Goal: Check status: Check status

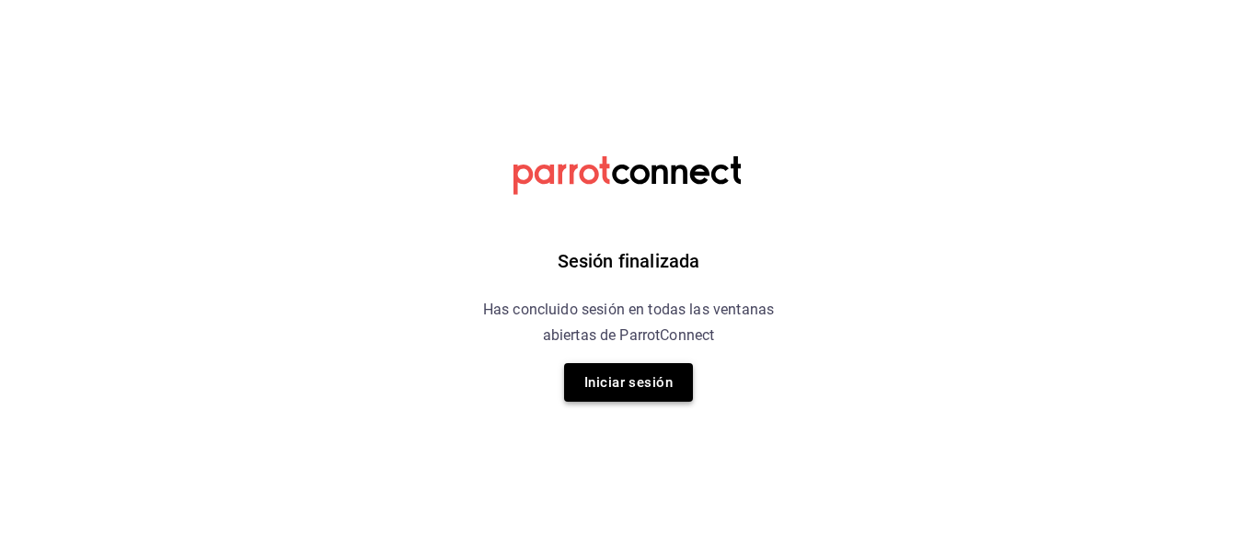
click at [589, 376] on button "Iniciar sesión" at bounding box center [628, 382] width 129 height 39
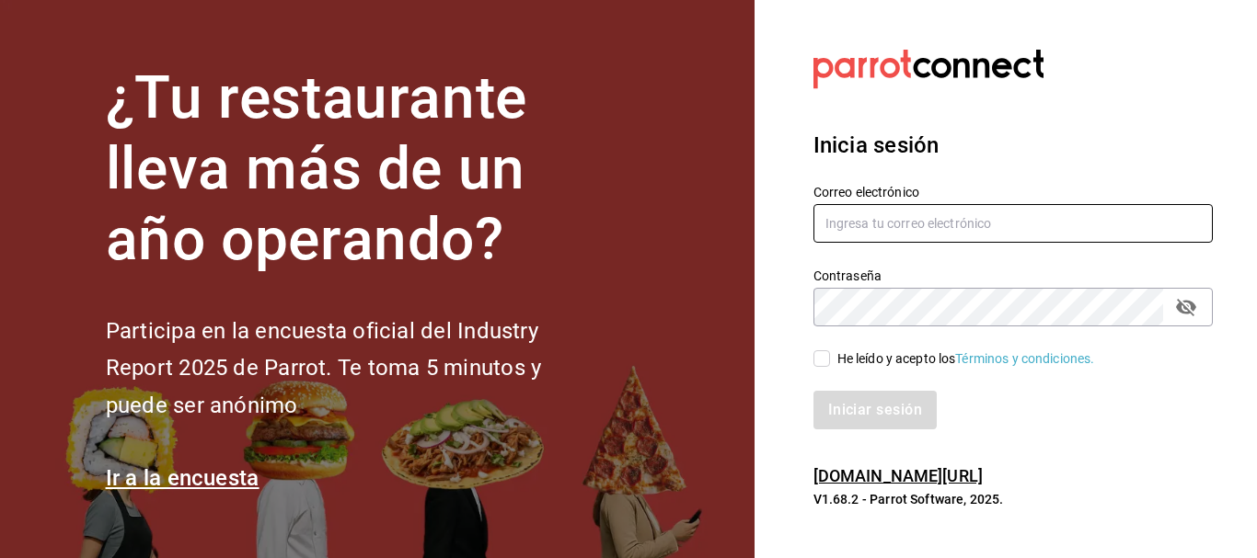
click at [909, 236] on input "text" at bounding box center [1012, 223] width 399 height 39
type input "[EMAIL_ADDRESS][DOMAIN_NAME]"
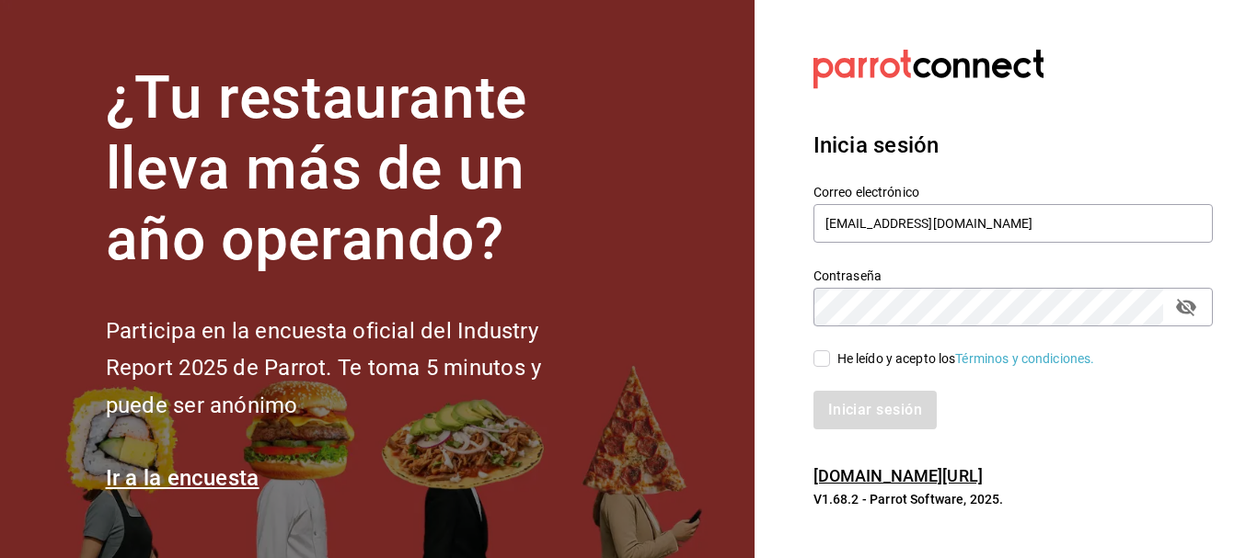
click at [872, 364] on div "He leído y acepto los Términos y condiciones." at bounding box center [966, 359] width 258 height 19
click at [830, 364] on input "He leído y acepto los Términos y condiciones." at bounding box center [821, 359] width 17 height 17
checkbox input "true"
click at [900, 401] on button "Iniciar sesión" at bounding box center [875, 410] width 125 height 39
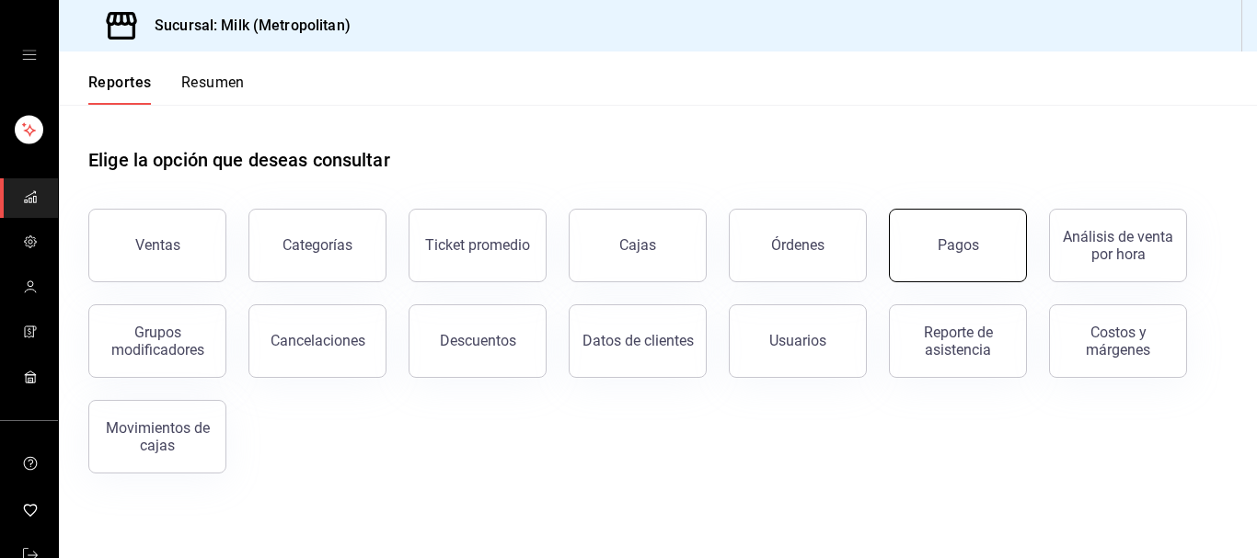
click at [926, 250] on button "Pagos" at bounding box center [958, 246] width 138 height 74
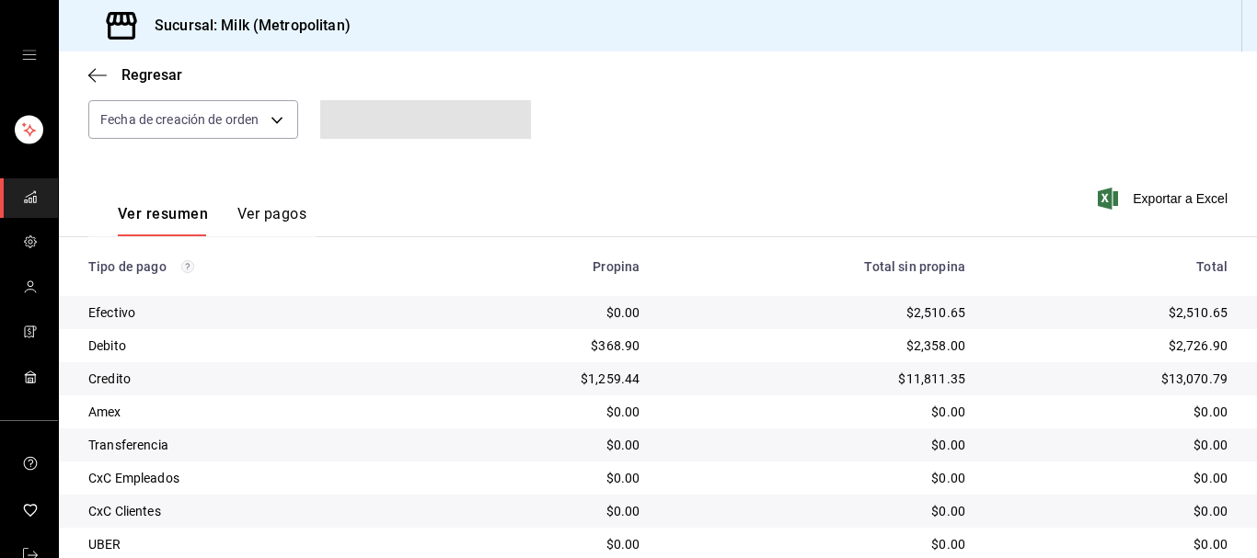
scroll to position [287, 0]
